Goal: Task Accomplishment & Management: Use online tool/utility

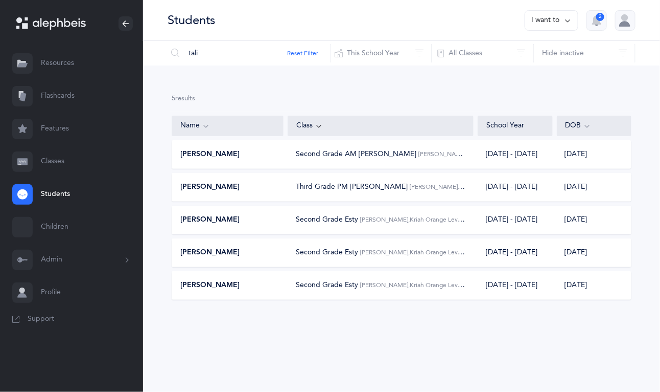
type input "tali"
click at [59, 157] on link "Classes" at bounding box center [71, 161] width 143 height 33
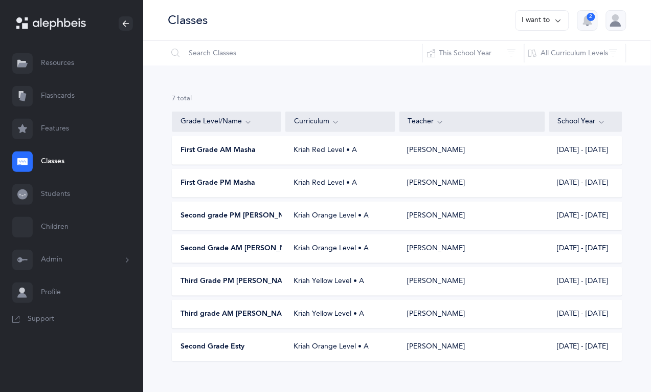
click at [208, 251] on span "Second Grade AM [PERSON_NAME]" at bounding box center [241, 248] width 123 height 10
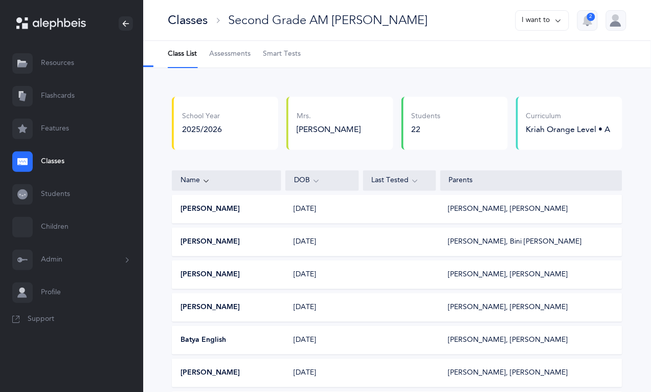
select select "2"
click at [230, 54] on span "Assessments" at bounding box center [229, 54] width 41 height 10
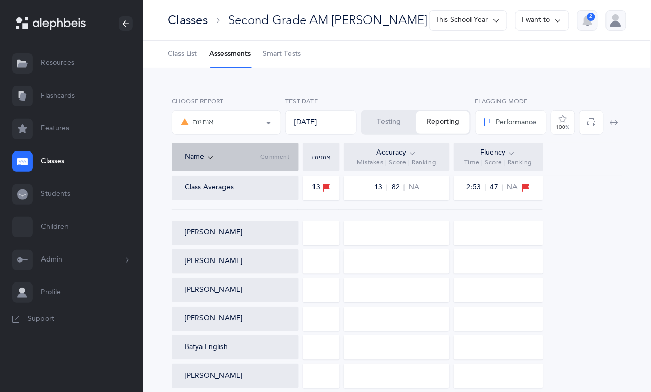
click at [396, 119] on button "Testing" at bounding box center [389, 122] width 54 height 22
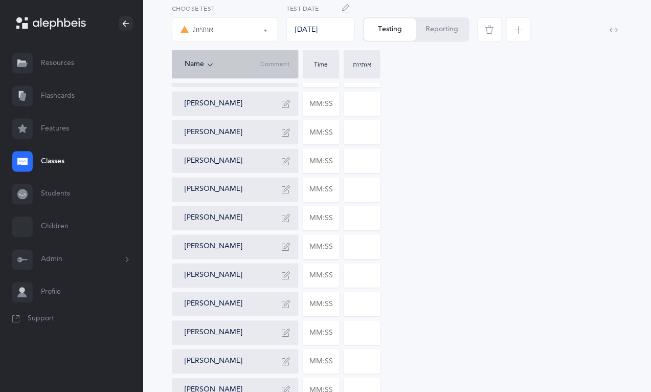
scroll to position [281, 0]
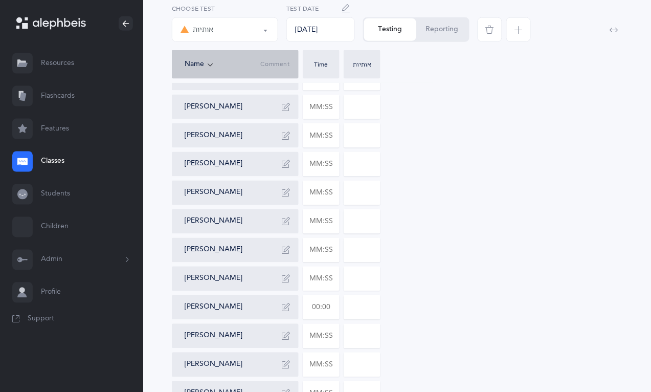
click at [315, 308] on input "text" at bounding box center [321, 307] width 36 height 24
type input "02:42"
click at [361, 308] on input "0" at bounding box center [362, 307] width 36 height 24
type input "10"
click at [285, 310] on icon "button" at bounding box center [286, 307] width 8 height 8
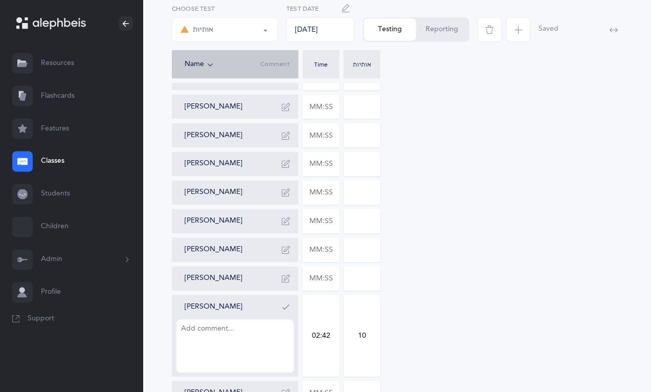
click at [261, 335] on textarea at bounding box center [235, 345] width 118 height 53
click at [261, 335] on textarea "v" at bounding box center [235, 345] width 118 height 53
type textarea "vet"
click at [290, 299] on button "button" at bounding box center [286, 307] width 16 height 16
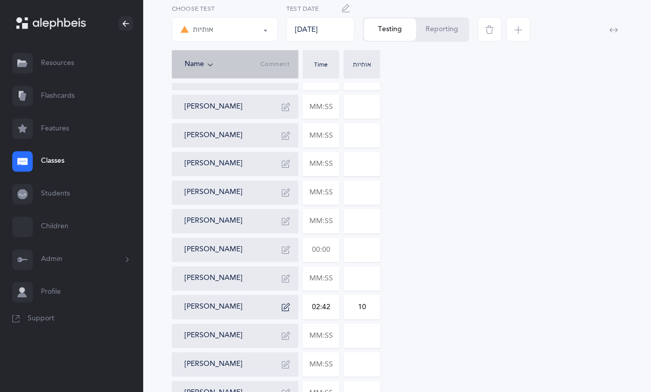
click at [330, 251] on input "text" at bounding box center [321, 250] width 36 height 24
type input "01:30"
click at [375, 256] on input "0" at bounding box center [362, 250] width 36 height 24
click at [364, 249] on input "0" at bounding box center [362, 250] width 36 height 24
type input "01"
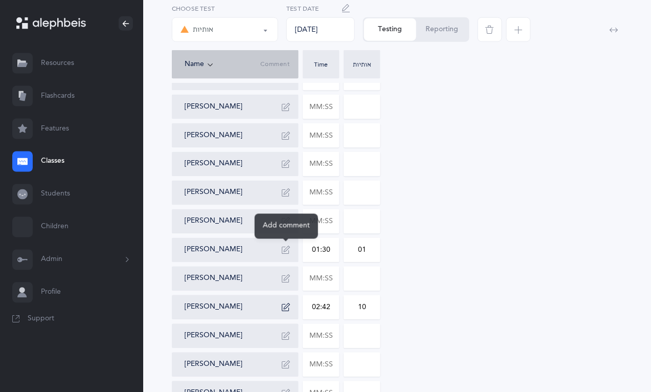
click at [285, 251] on icon "button" at bounding box center [286, 250] width 8 height 8
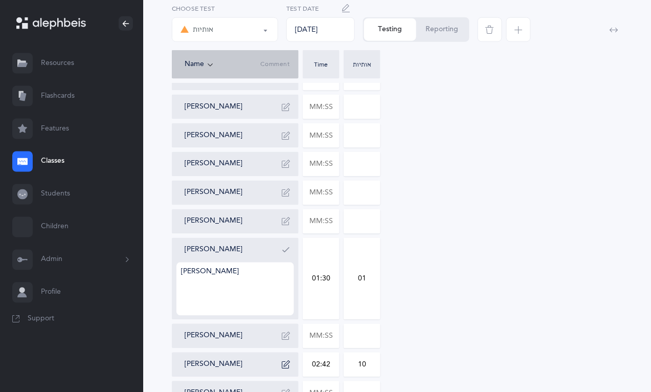
type textarea "[PERSON_NAME]"
click at [285, 251] on icon "button" at bounding box center [286, 250] width 8 height 8
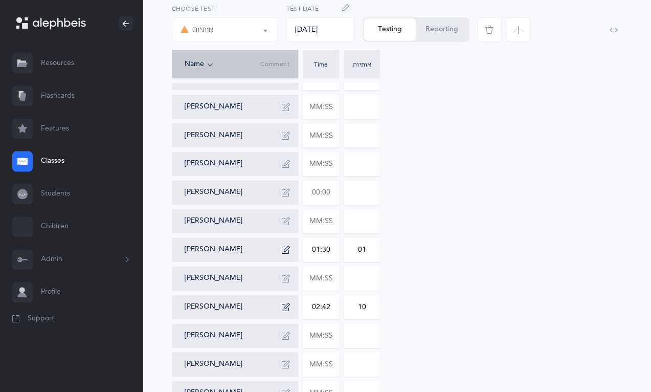
click at [336, 197] on input "text" at bounding box center [321, 193] width 36 height 24
type input "01:37"
type input "0"
click at [370, 191] on input "0" at bounding box center [362, 193] width 36 height 24
click at [330, 167] on input "text" at bounding box center [321, 164] width 36 height 24
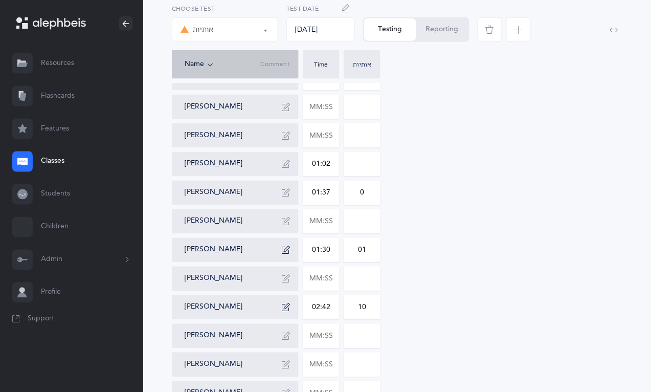
type input "01:02"
type input "0"
click at [371, 159] on input "0" at bounding box center [362, 164] width 36 height 24
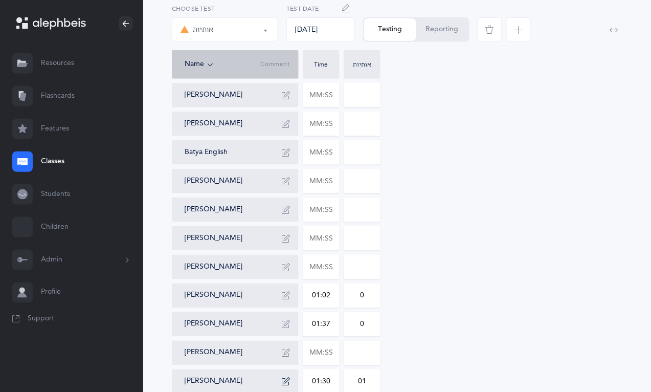
scroll to position [156, 0]
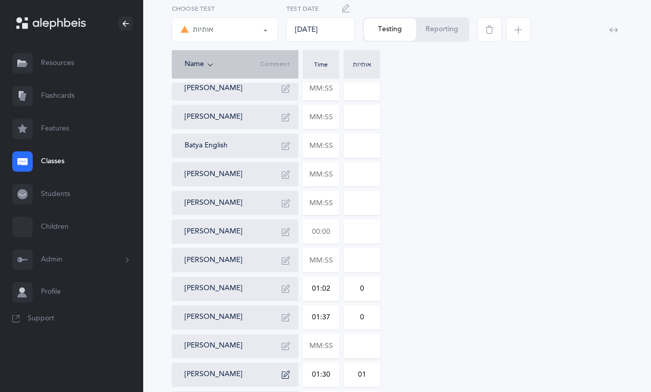
click at [334, 229] on input "text" at bounding box center [321, 232] width 36 height 24
type input "01:04"
click at [370, 231] on input "0" at bounding box center [362, 232] width 36 height 24
type input "01"
click at [285, 234] on icon "button" at bounding box center [286, 231] width 8 height 8
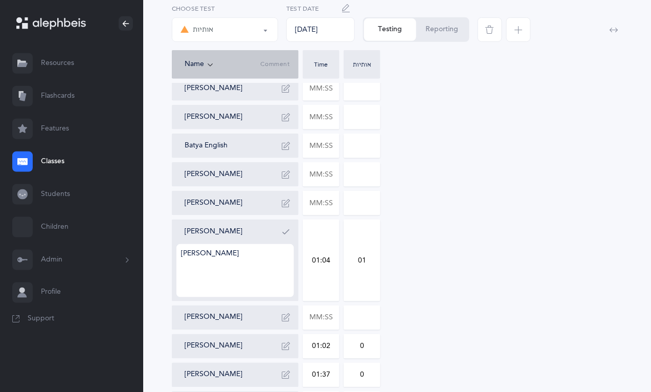
type textarea "[PERSON_NAME]"
click at [285, 234] on icon "button" at bounding box center [286, 231] width 8 height 8
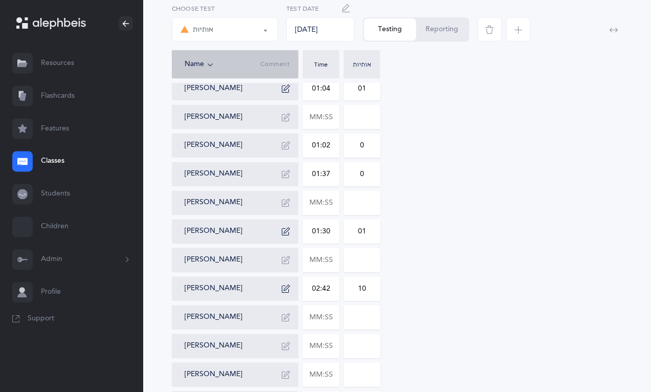
scroll to position [310, 0]
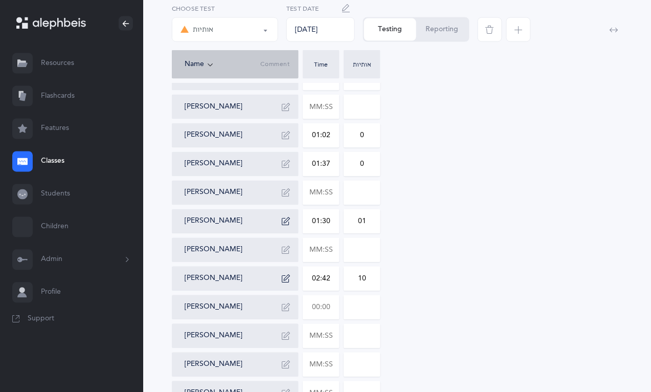
click at [330, 303] on input "text" at bounding box center [321, 307] width 36 height 24
type input "01:34"
click at [378, 306] on input "0" at bounding box center [362, 307] width 36 height 24
type input "05"
click at [282, 307] on icon "button" at bounding box center [286, 307] width 8 height 8
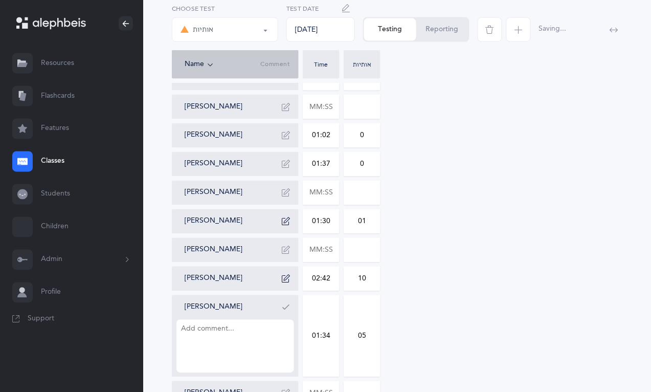
click at [267, 336] on textarea at bounding box center [235, 345] width 118 height 53
type textarea "vet, [PERSON_NAME], kuf, [PERSON_NAME], tuf"
click at [288, 303] on icon "button" at bounding box center [286, 307] width 8 height 8
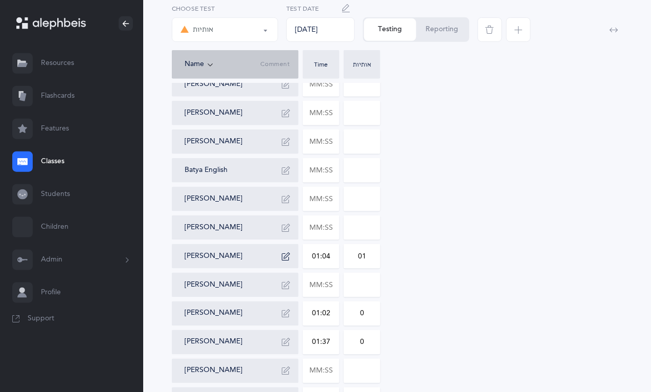
scroll to position [131, 0]
click at [336, 231] on input "text" at bounding box center [321, 229] width 36 height 24
type input "00:06"
type input "01:53"
click at [367, 224] on input "0" at bounding box center [362, 229] width 36 height 24
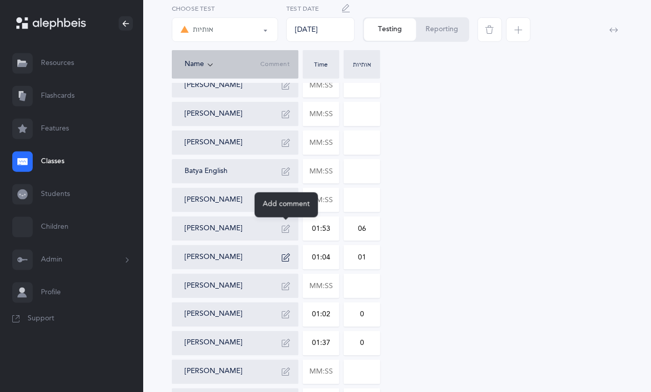
type input "06"
click at [285, 228] on icon "button" at bounding box center [286, 228] width 8 height 8
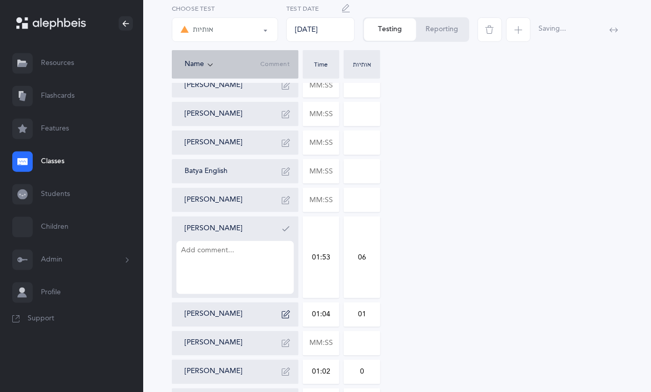
click at [271, 264] on textarea at bounding box center [235, 267] width 118 height 53
click at [271, 264] on textarea "[PERSON_NAME] x2 kuf x2 chaf," at bounding box center [235, 267] width 118 height 53
click at [199, 261] on textarea "[PERSON_NAME] x2 kuf x2kaf sofit chaf," at bounding box center [235, 267] width 118 height 53
type textarea "[PERSON_NAME] x2 kuf x2 kaf sofit chaf,"
click at [286, 231] on icon "button" at bounding box center [286, 228] width 8 height 8
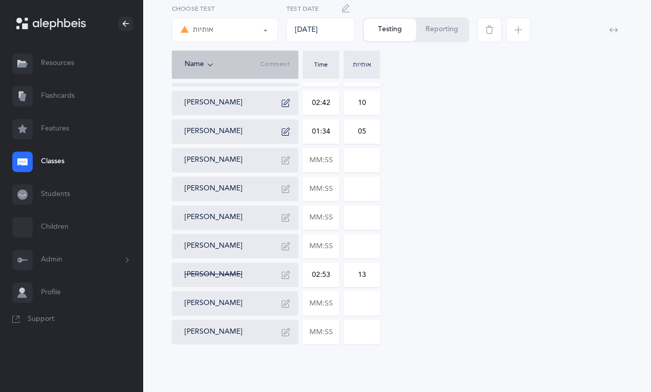
scroll to position [487, 0]
click at [330, 329] on input "text" at bounding box center [321, 331] width 36 height 24
type input "02:20"
click at [389, 334] on div "[PERSON_NAME] [PERSON_NAME] [PERSON_NAME] [PERSON_NAME] English [PERSON_NAME] […" at bounding box center [397, 16] width 450 height 654
click at [371, 328] on input "0" at bounding box center [362, 331] width 36 height 24
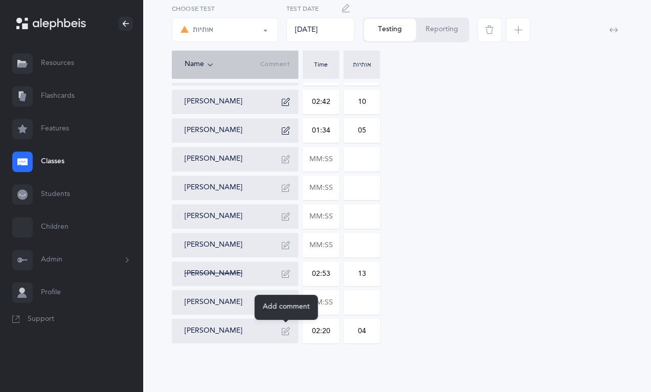
type input "04"
click at [279, 333] on button "button" at bounding box center [286, 331] width 16 height 16
click at [256, 352] on textarea at bounding box center [235, 369] width 118 height 53
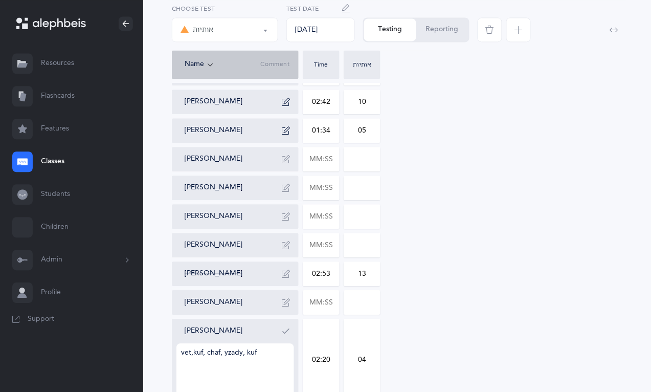
type textarea "vet,kuf, chaf, yzady, kuf"
click at [282, 332] on icon "button" at bounding box center [286, 331] width 8 height 8
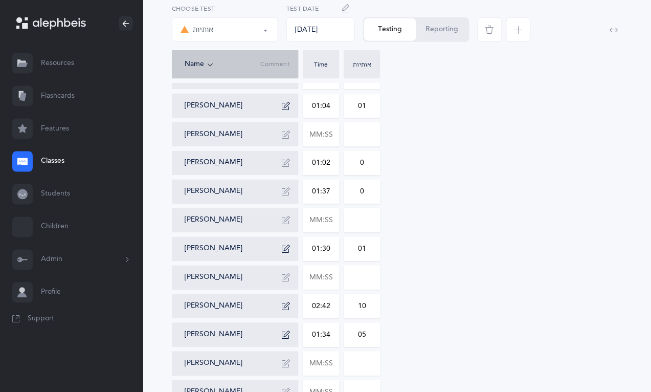
scroll to position [257, 0]
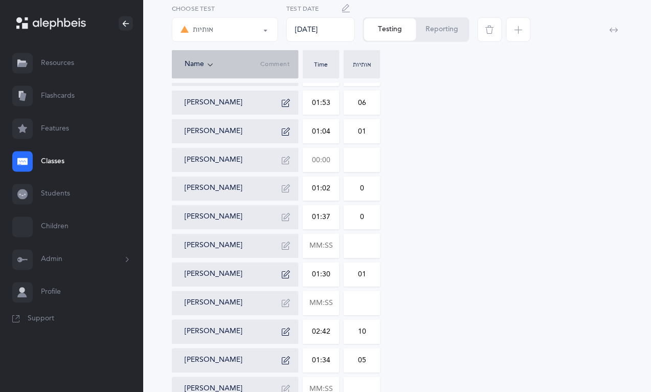
click at [331, 165] on input "text" at bounding box center [321, 160] width 36 height 24
type input "01:41"
click at [368, 163] on input "0" at bounding box center [362, 160] width 36 height 24
type input "03"
click at [289, 162] on icon "button" at bounding box center [286, 160] width 8 height 8
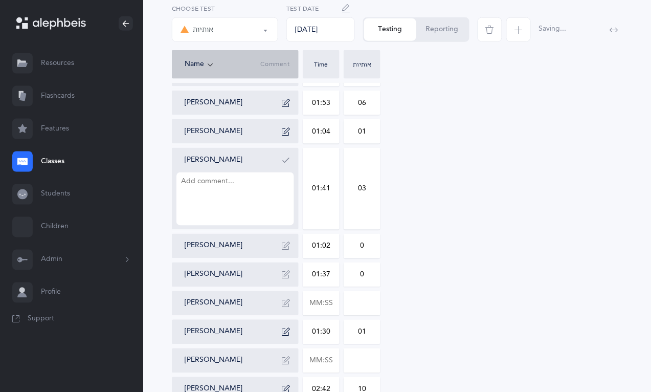
click at [274, 179] on textarea at bounding box center [235, 198] width 118 height 53
type textarea "aleph, kuf, tuf"
click at [286, 162] on icon "button" at bounding box center [286, 160] width 8 height 8
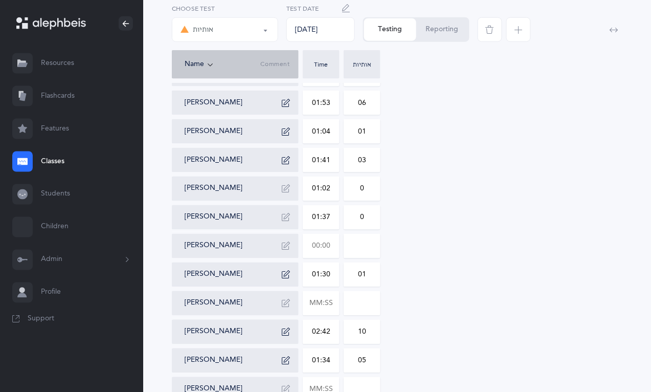
click at [332, 244] on input "text" at bounding box center [321, 246] width 36 height 24
type input "01:26"
click at [379, 244] on input "0" at bounding box center [362, 246] width 36 height 24
type input "02"
click at [285, 250] on button "button" at bounding box center [286, 246] width 16 height 16
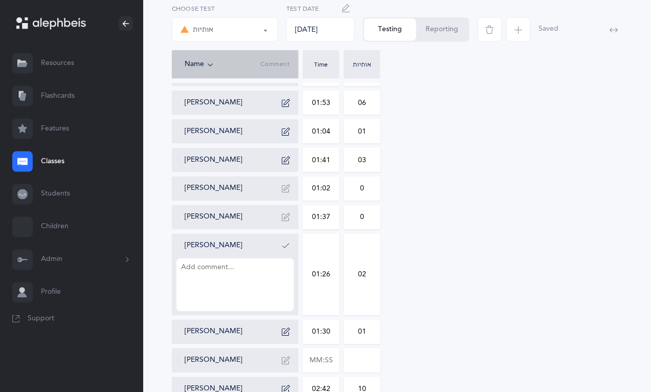
click at [270, 274] on textarea at bounding box center [235, 284] width 118 height 53
type textarea "[PERSON_NAME], vet"
click at [284, 250] on button "button" at bounding box center [286, 246] width 16 height 16
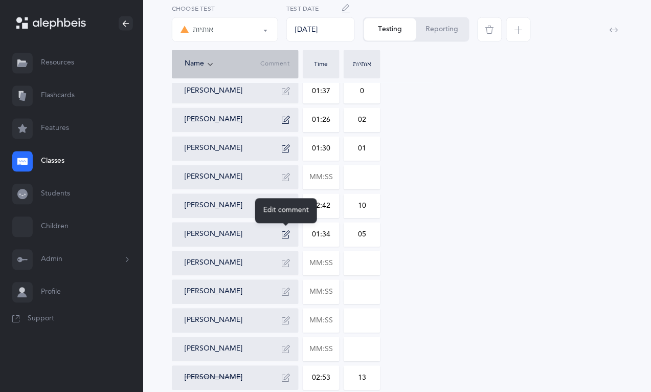
scroll to position [384, 0]
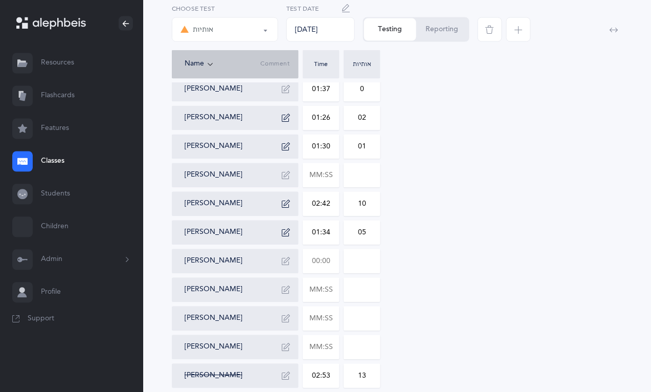
click at [333, 261] on input "text" at bounding box center [321, 261] width 36 height 24
type input "01:43"
click at [377, 264] on input "0" at bounding box center [362, 261] width 36 height 24
type input "01"
click at [422, 268] on div "[PERSON_NAME] [PERSON_NAME] [PERSON_NAME] [PERSON_NAME] English [PERSON_NAME] […" at bounding box center [397, 118] width 450 height 654
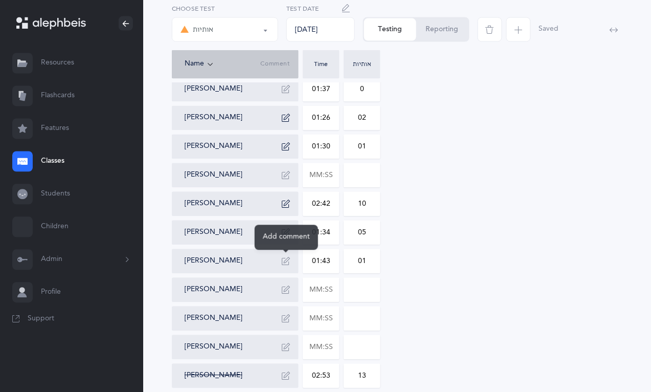
click at [290, 266] on button "button" at bounding box center [286, 261] width 16 height 16
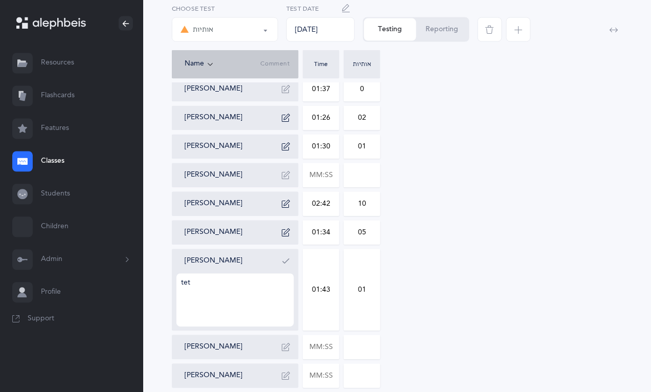
type textarea "tet"
click at [289, 257] on icon "button" at bounding box center [286, 261] width 8 height 8
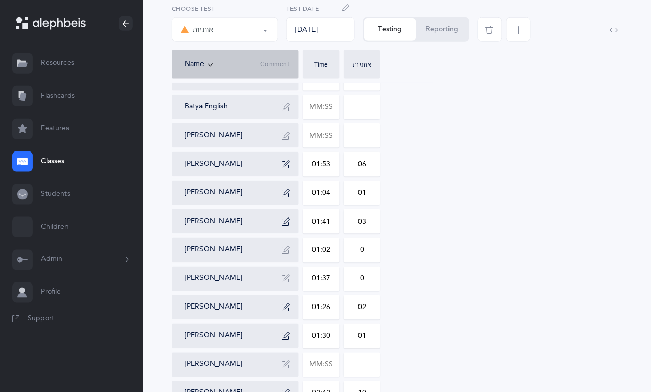
scroll to position [129, 0]
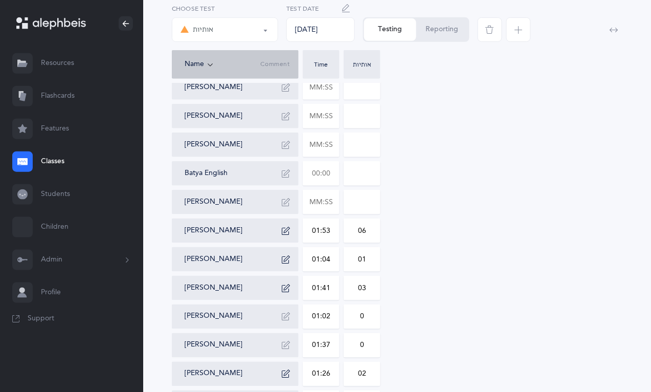
click at [335, 169] on input "text" at bounding box center [321, 174] width 36 height 24
type input "03:02"
click at [371, 175] on input "0" at bounding box center [362, 174] width 36 height 24
type input "07"
click at [288, 174] on icon "button" at bounding box center [286, 173] width 8 height 8
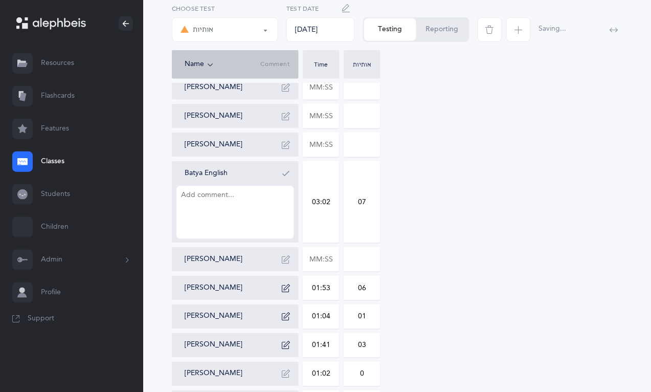
click at [266, 195] on textarea at bounding box center [235, 212] width 118 height 53
type textarea "kaf x2, kaf sofit x3 chaf, tzady"
click at [282, 172] on icon "button" at bounding box center [286, 173] width 8 height 8
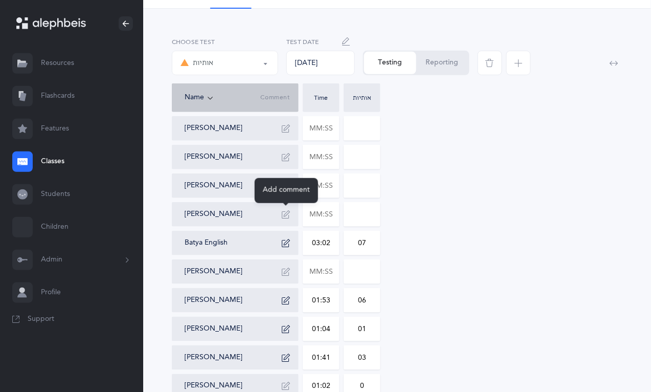
scroll to position [0, 0]
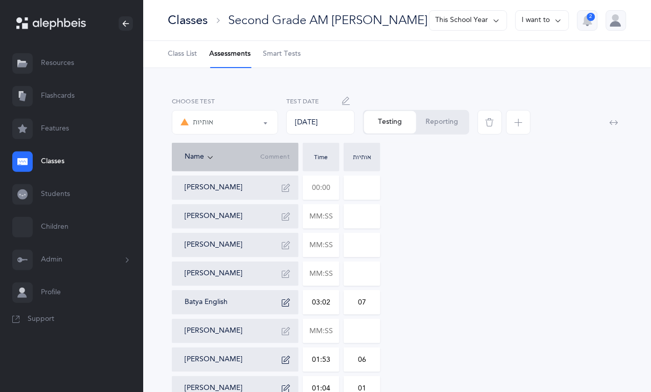
click at [335, 191] on input "text" at bounding box center [321, 188] width 36 height 24
type input "01:23"
click at [376, 188] on input "0" at bounding box center [362, 188] width 36 height 24
type input "02"
click at [285, 186] on icon "button" at bounding box center [286, 187] width 8 height 8
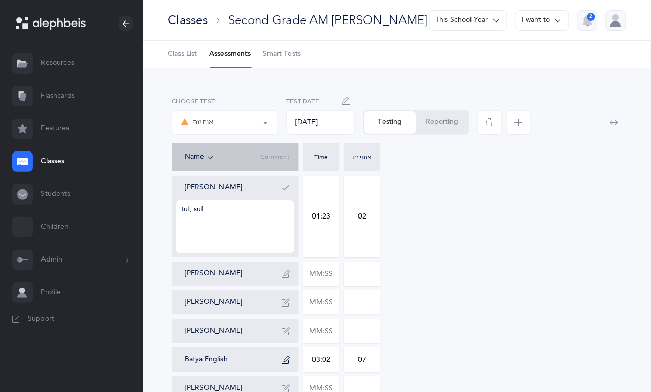
type textarea "tuf, suf"
click at [285, 186] on icon "button" at bounding box center [286, 187] width 8 height 8
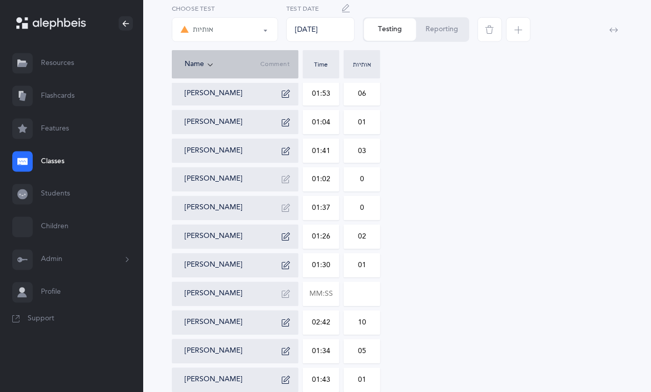
scroll to position [281, 0]
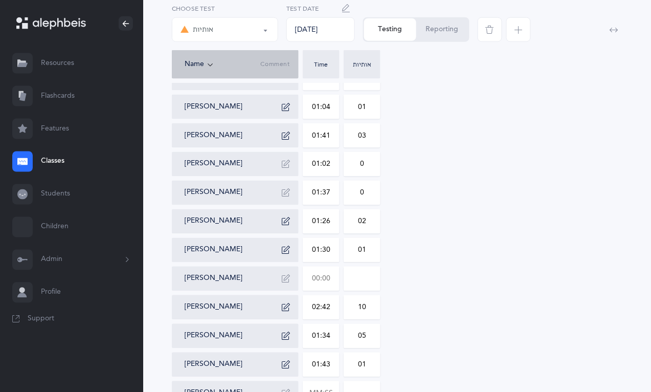
click at [328, 278] on input "text" at bounding box center [321, 279] width 36 height 24
type input "01:35"
click at [367, 279] on input "0" at bounding box center [362, 279] width 36 height 24
type input "06"
click at [284, 279] on icon "button" at bounding box center [286, 278] width 8 height 8
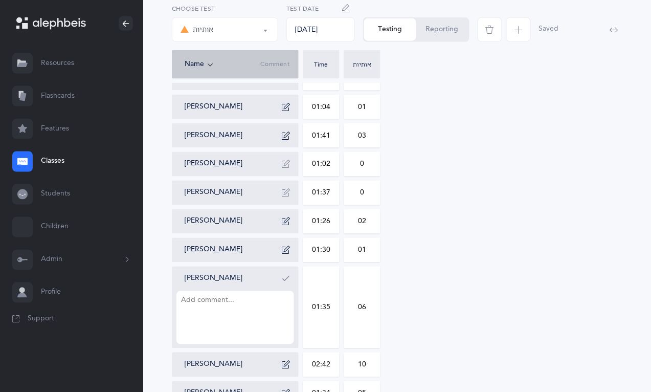
click at [264, 301] on textarea at bounding box center [235, 317] width 118 height 53
click at [215, 299] on textarea "[PERSON_NAME], tet" at bounding box center [235, 317] width 118 height 53
click at [215, 299] on textarea "[PERSON_NAME], tet x2, chaf," at bounding box center [235, 317] width 118 height 53
click at [222, 297] on textarea "[PERSON_NAME], tet xkuf 2, chaf," at bounding box center [235, 317] width 118 height 53
click at [243, 303] on textarea "[PERSON_NAME], tet x 2, chaf," at bounding box center [235, 317] width 118 height 53
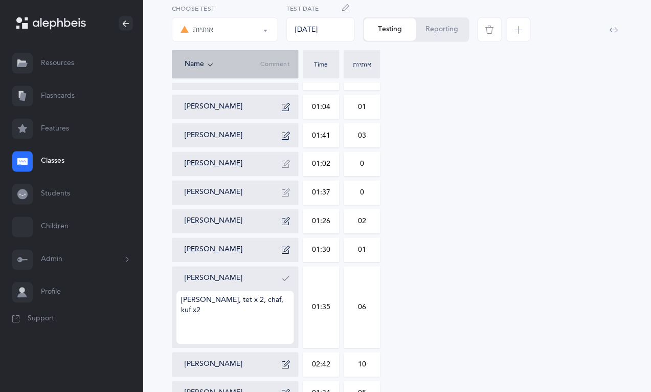
type textarea "[PERSON_NAME], tet x 2, chaf, kuf x2"
click at [282, 278] on icon "button" at bounding box center [286, 278] width 8 height 8
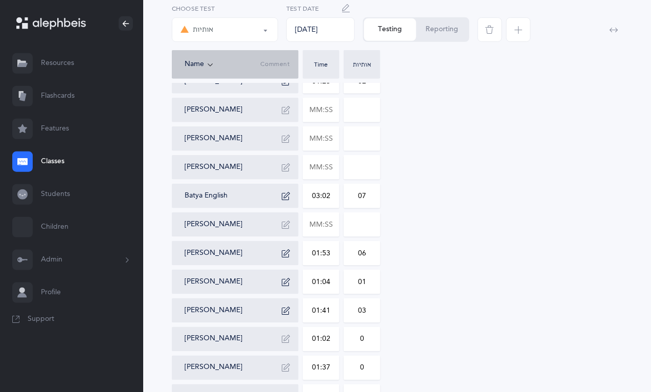
scroll to position [0, 0]
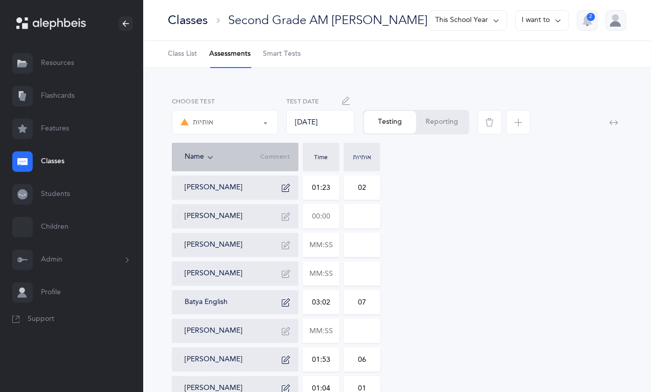
click at [333, 218] on input "text" at bounding box center [321, 216] width 36 height 24
type input "02:17"
click at [371, 211] on input "0" at bounding box center [362, 216] width 36 height 24
type input "09"
click at [284, 220] on icon "button" at bounding box center [286, 216] width 8 height 8
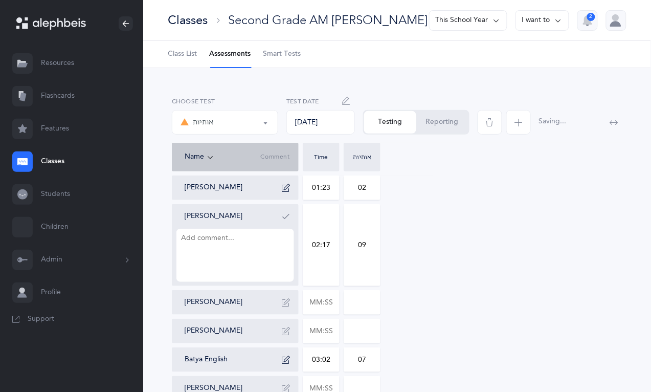
click at [267, 259] on textarea at bounding box center [235, 254] width 118 height 53
type textarea "chaf x2, kuf, sin, tuf x2, suf x3"
click at [284, 217] on icon "button" at bounding box center [286, 216] width 8 height 8
